Goal: Navigation & Orientation: Find specific page/section

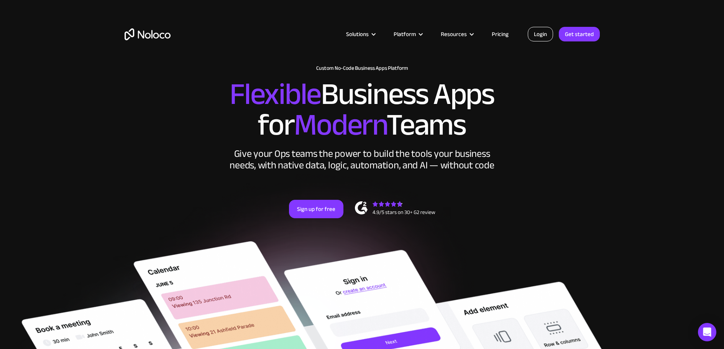
click at [544, 33] on link "Login" at bounding box center [540, 34] width 25 height 15
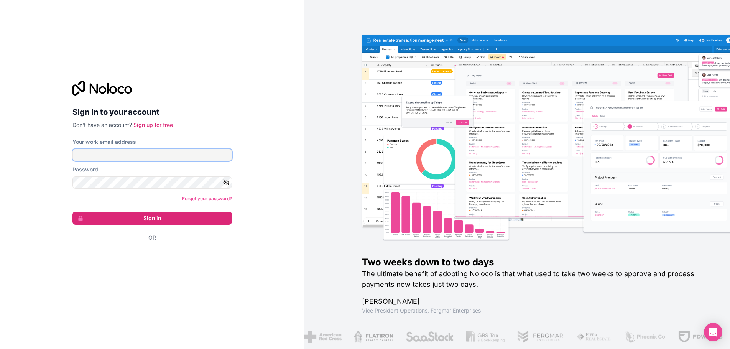
type input "[EMAIL_ADDRESS][DOMAIN_NAME]"
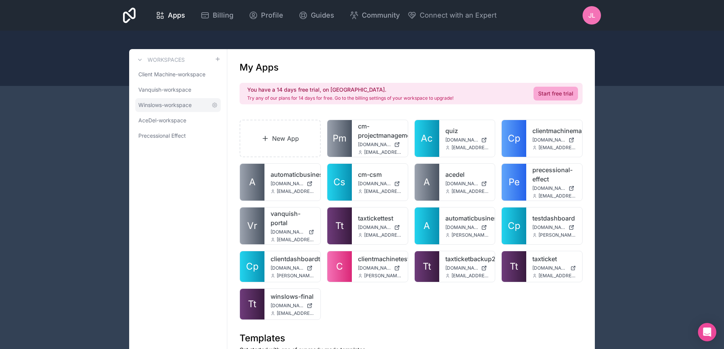
click at [167, 105] on span "Winslows-workspace" at bounding box center [164, 105] width 53 height 8
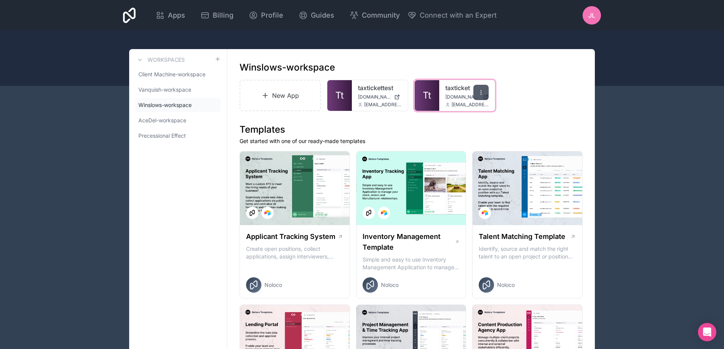
click at [482, 93] on icon at bounding box center [481, 92] width 6 height 6
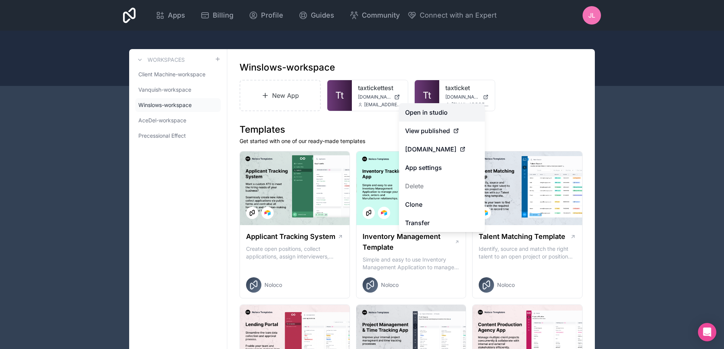
click at [430, 113] on link "Open in studio" at bounding box center [442, 112] width 86 height 18
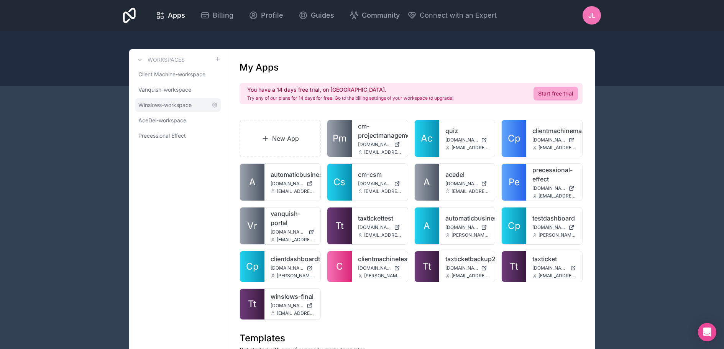
click at [166, 107] on span "Winslows-workspace" at bounding box center [164, 105] width 53 height 8
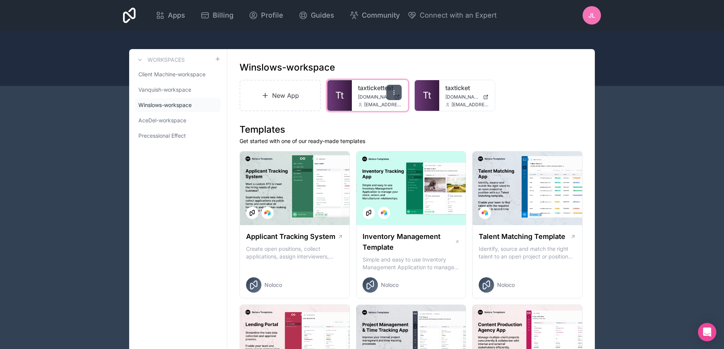
click at [393, 94] on icon at bounding box center [394, 92] width 6 height 6
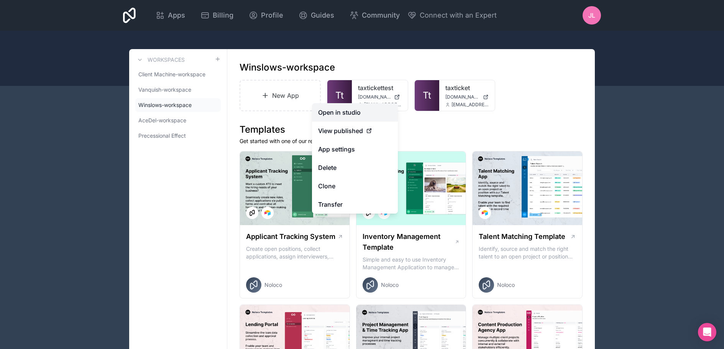
click at [341, 111] on link "Open in studio" at bounding box center [355, 112] width 86 height 18
